Goal: Information Seeking & Learning: Learn about a topic

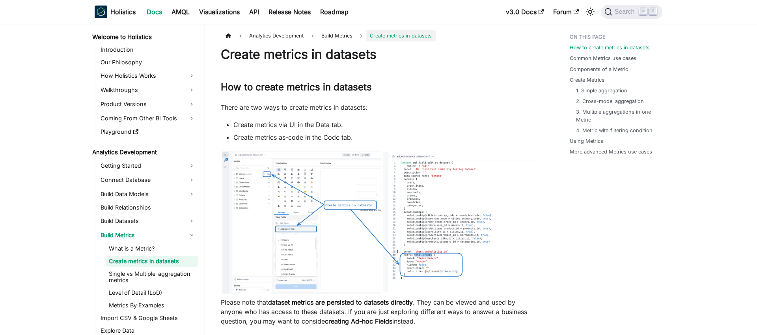
click at [388, 128] on li "Create metrics via UI in the Data tab." at bounding box center [385, 124] width 305 height 9
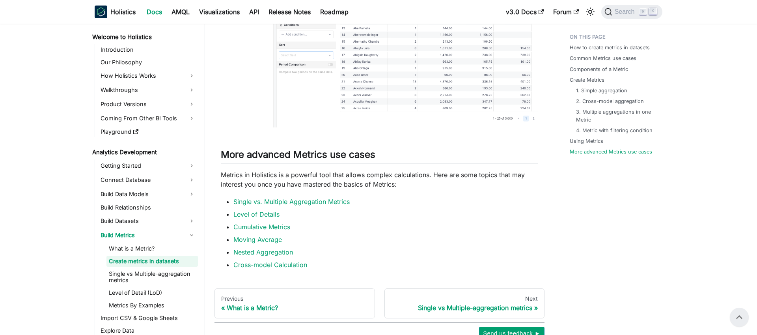
scroll to position [2119, 0]
click at [130, 307] on link "Metrics By Examples" at bounding box center [151, 305] width 91 height 11
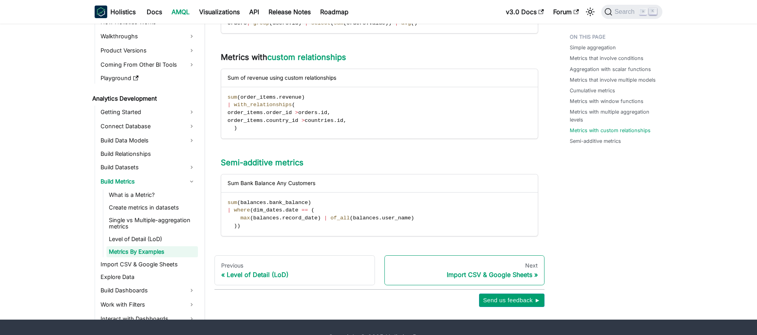
scroll to position [1015, 0]
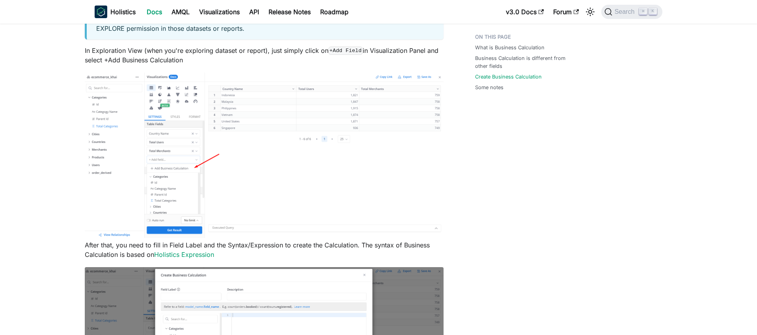
scroll to position [793, 0]
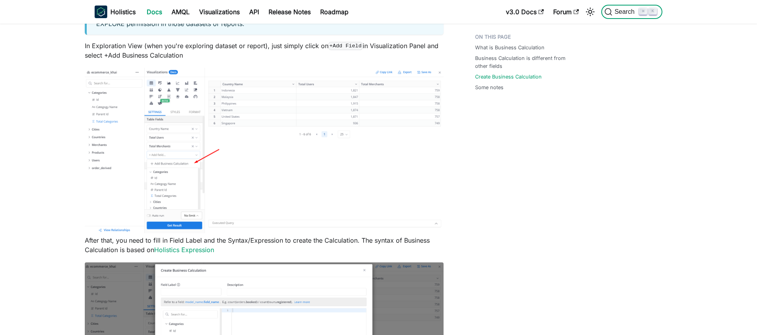
click at [624, 10] on span "Search" at bounding box center [625, 11] width 27 height 7
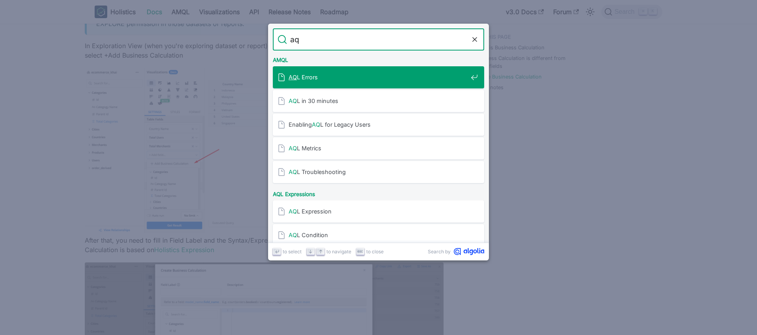
type input "aql"
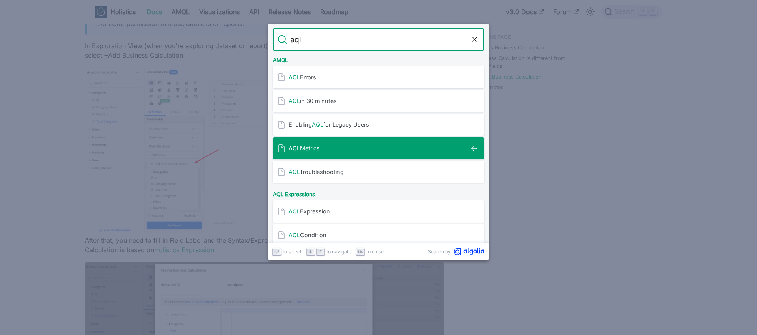
click at [313, 148] on span "AQL Metrics" at bounding box center [378, 147] width 179 height 7
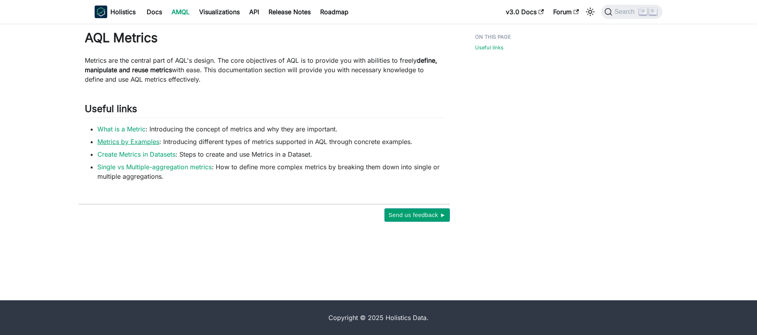
click at [132, 143] on link "Metrics by Examples" at bounding box center [128, 142] width 62 height 8
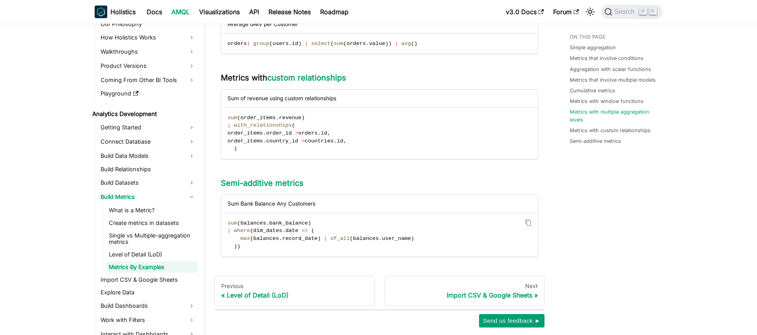
scroll to position [1015, 0]
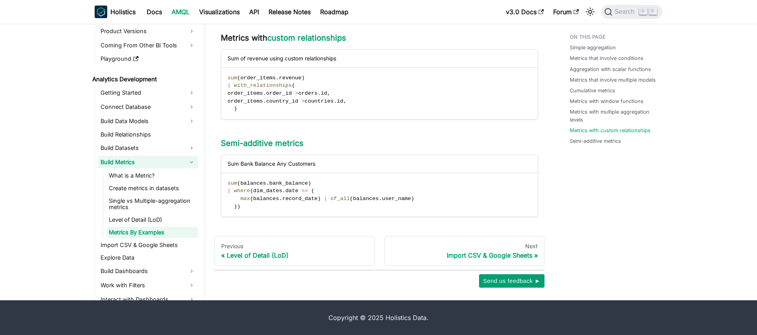
click at [136, 191] on link "Create metrics in datasets" at bounding box center [151, 188] width 91 height 11
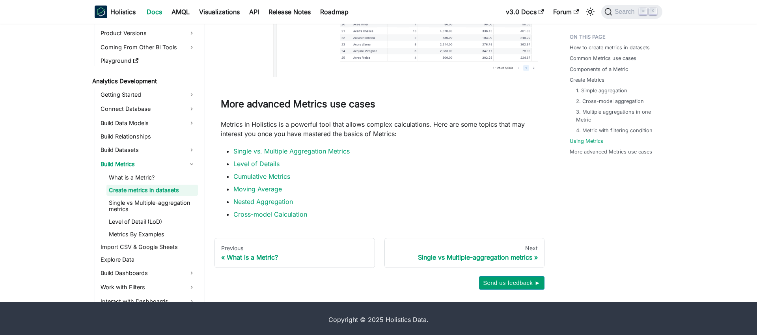
scroll to position [2174, 0]
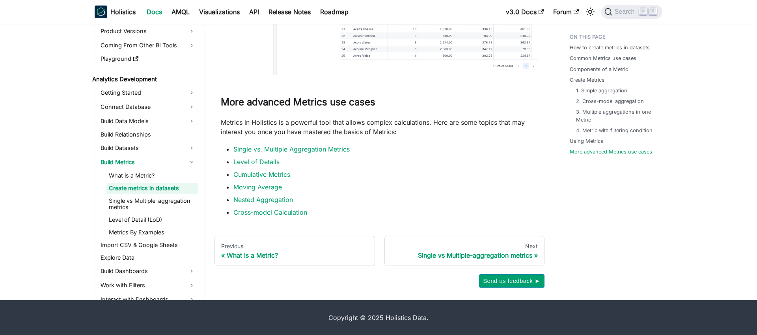
click at [265, 186] on link "Moving Average" at bounding box center [257, 187] width 48 height 8
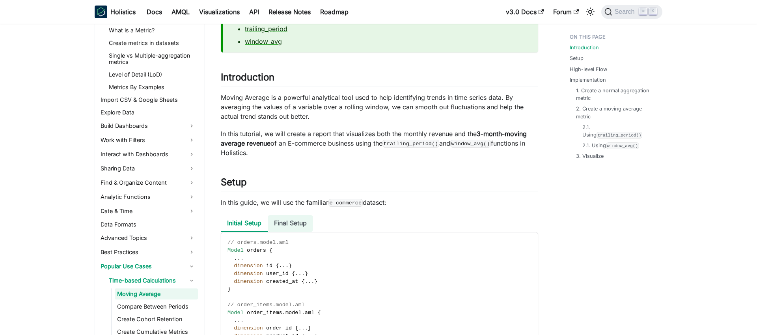
scroll to position [98, 0]
click at [292, 217] on li "Final Setup" at bounding box center [290, 222] width 45 height 17
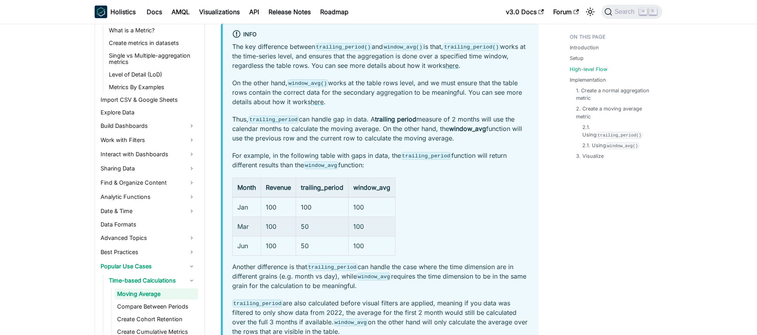
scroll to position [905, 0]
